Goal: Communication & Community: Participate in discussion

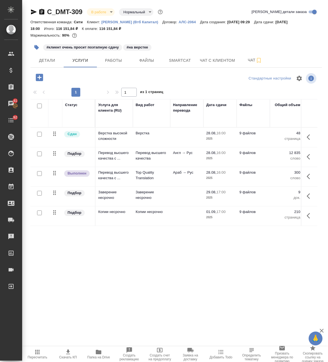
click at [251, 55] on button "Чат" at bounding box center [255, 60] width 33 height 14
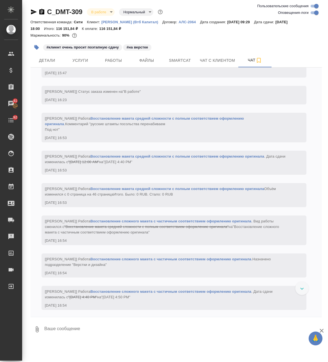
click at [137, 331] on textarea at bounding box center [183, 329] width 278 height 19
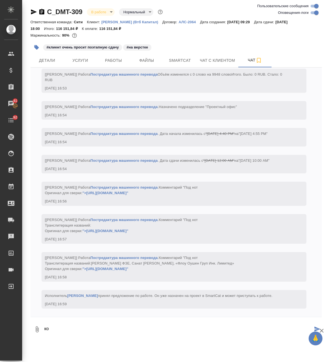
scroll to position [2544, 0]
type textarea "коллкгм"
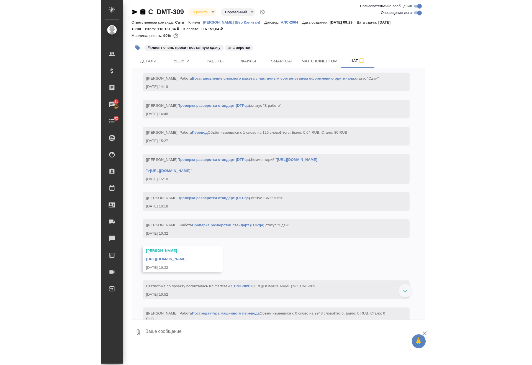
scroll to position [2212, 0]
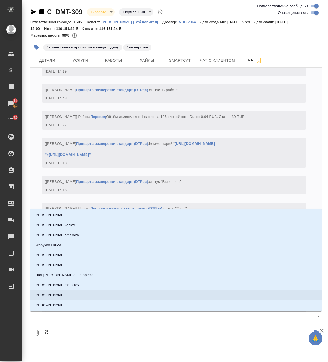
type textarea "@"
click at [171, 350] on div ".cls-1 fill:#fff; AWATERA Avdeenko Kirill Клиенты Спецификации Заказы 41 Чаты 9…" at bounding box center [164, 181] width 328 height 362
click at [170, 340] on textarea "@" at bounding box center [178, 332] width 269 height 19
click at [172, 332] on textarea "@" at bounding box center [178, 332] width 269 height 19
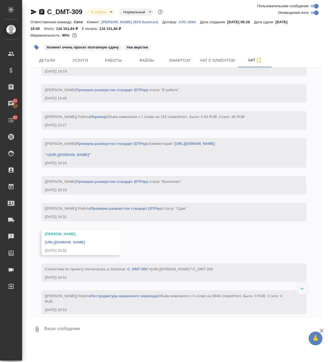
click at [302, 93] on div "19.08, вторник [Димитриева Юлия] Задана тематика: Стандартные юридические докум…" at bounding box center [176, 192] width 292 height 249
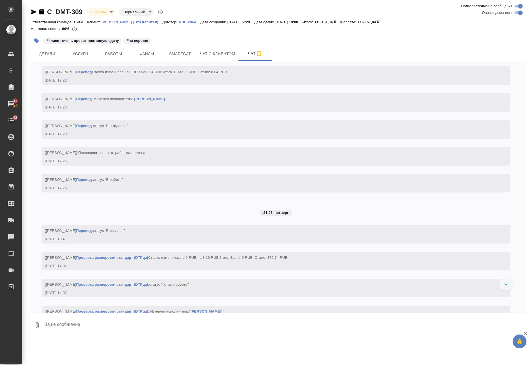
scroll to position [1569, 0]
